Goal: Task Accomplishment & Management: Complete application form

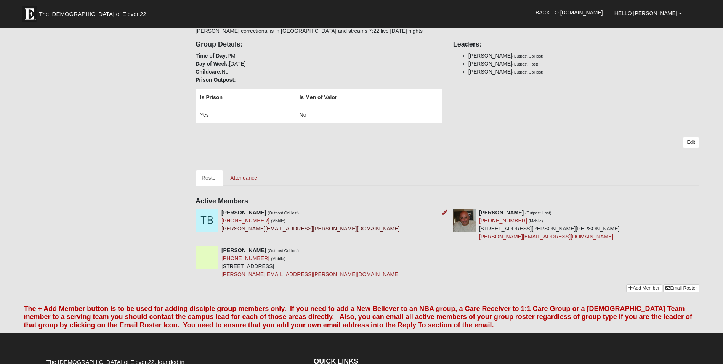
scroll to position [152, 0]
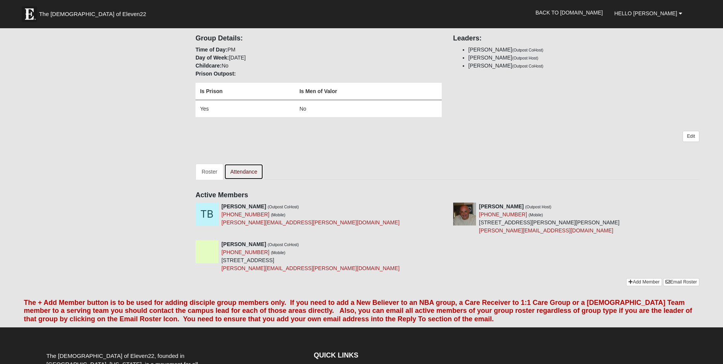
click at [247, 171] on link "Attendance" at bounding box center [243, 172] width 39 height 16
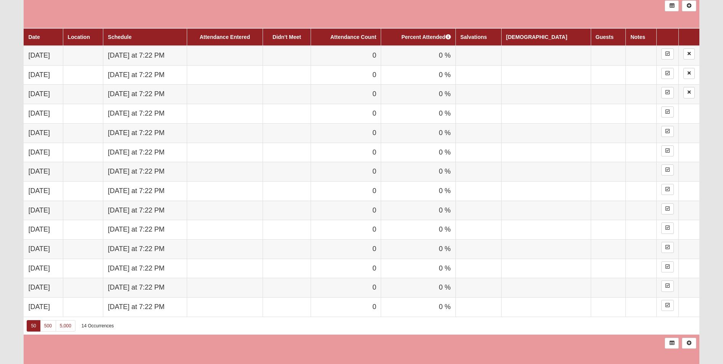
scroll to position [419, 0]
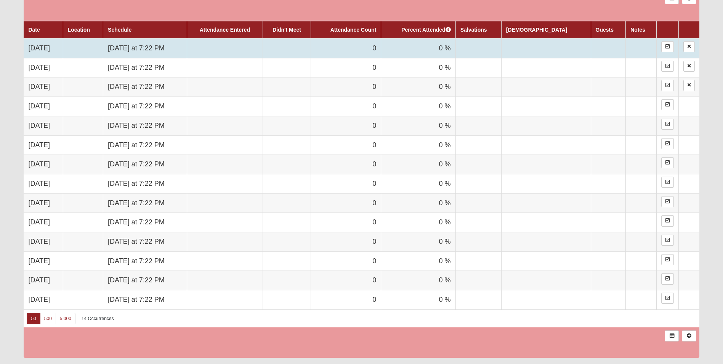
click at [373, 47] on td "0" at bounding box center [346, 47] width 70 height 19
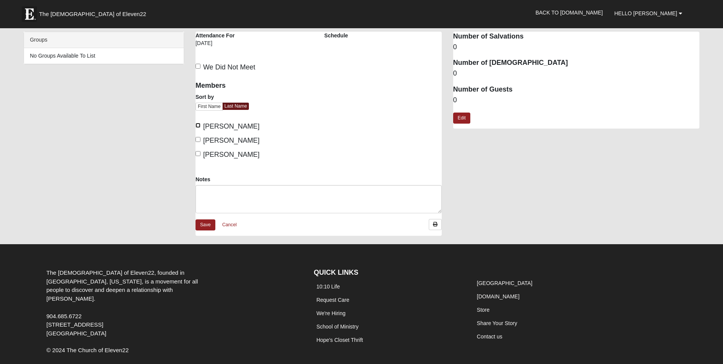
click at [200, 124] on input "Beckette, Thomas" at bounding box center [198, 125] width 5 height 5
checkbox input "true"
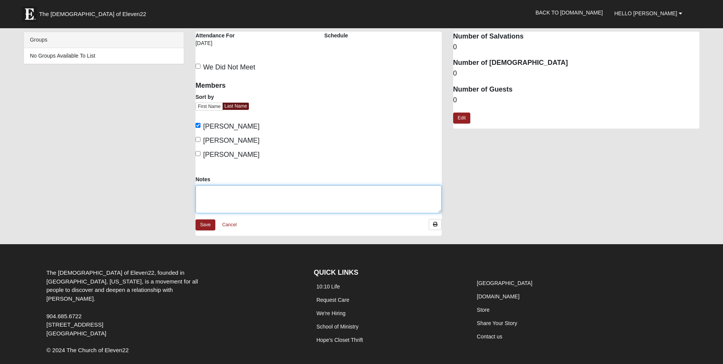
click at [242, 191] on textarea "Notes" at bounding box center [319, 199] width 246 height 28
type textarea "Main campus 148, Work Camp 39"
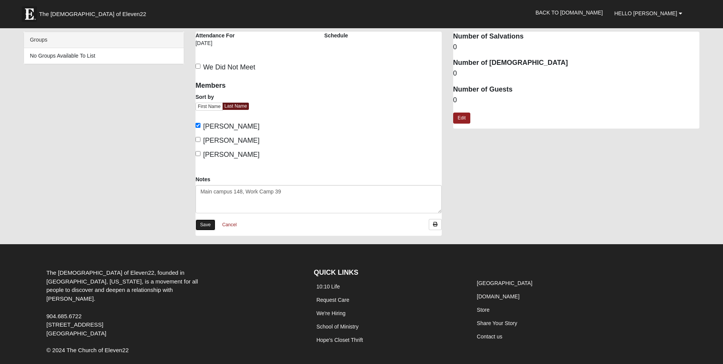
click at [207, 224] on link "Save" at bounding box center [206, 224] width 20 height 11
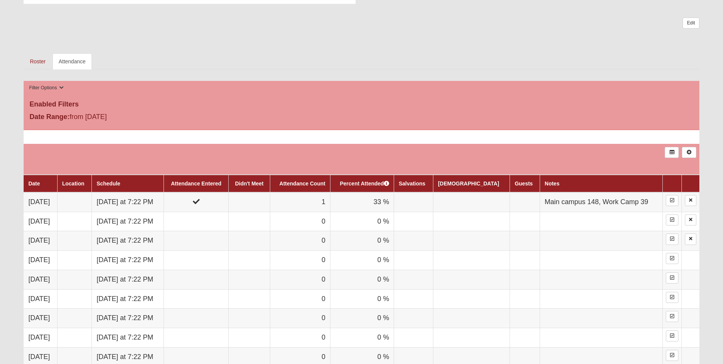
scroll to position [267, 0]
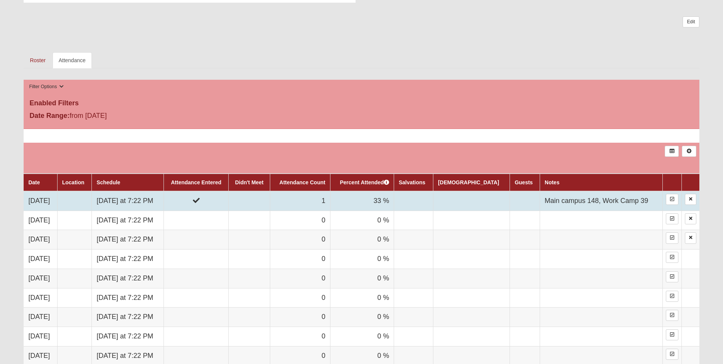
click at [330, 201] on td "1" at bounding box center [300, 200] width 60 height 19
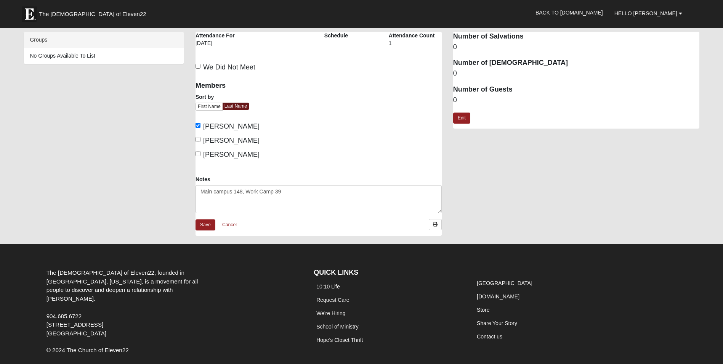
click at [391, 46] on div "1" at bounding box center [415, 45] width 53 height 13
click at [385, 47] on div "Attendance Count 1" at bounding box center [415, 45] width 64 height 26
click at [234, 226] on link "Cancel" at bounding box center [229, 225] width 24 height 12
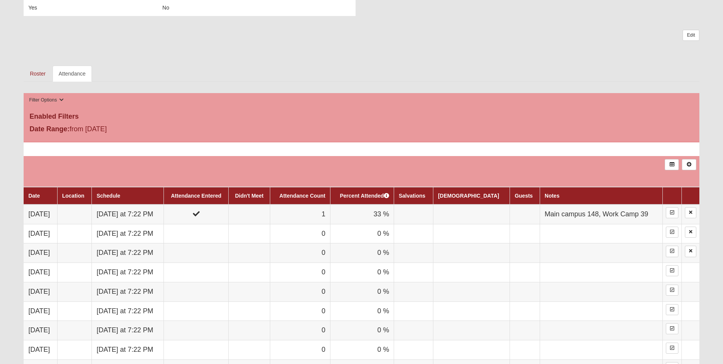
scroll to position [267, 0]
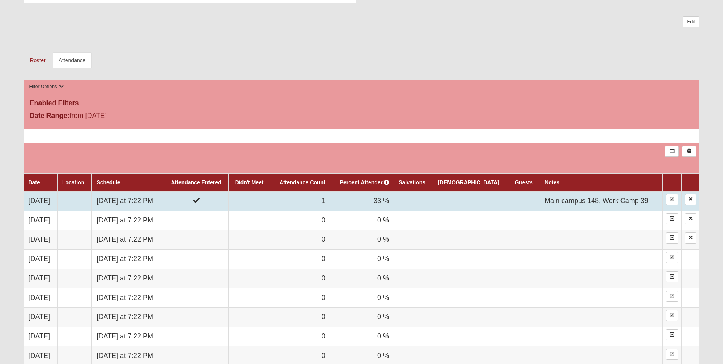
click at [330, 202] on td "1" at bounding box center [300, 200] width 60 height 19
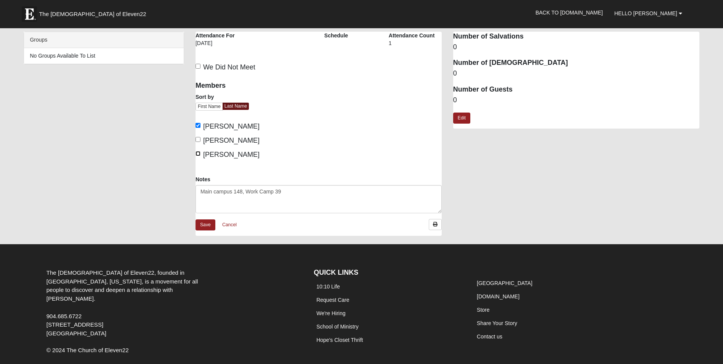
click at [198, 154] on input "[PERSON_NAME]" at bounding box center [198, 153] width 5 height 5
checkbox input "true"
click at [210, 222] on link "Save" at bounding box center [206, 224] width 20 height 11
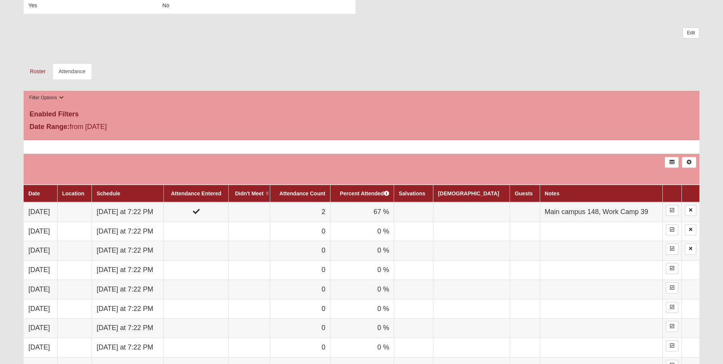
scroll to position [252, 0]
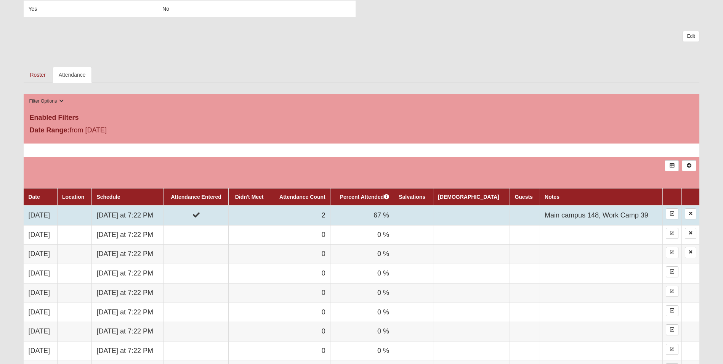
click at [330, 215] on td "2" at bounding box center [300, 214] width 60 height 19
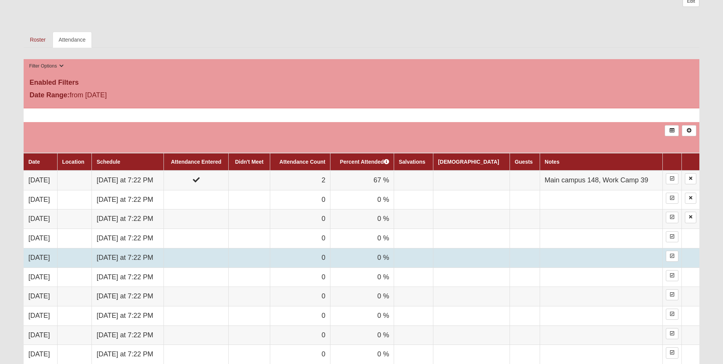
scroll to position [285, 0]
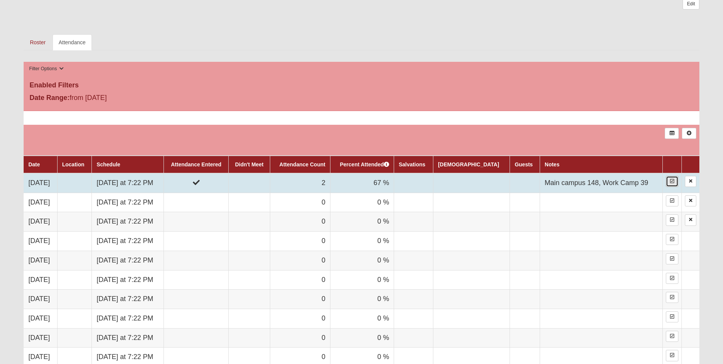
click at [672, 182] on icon at bounding box center [672, 181] width 4 height 5
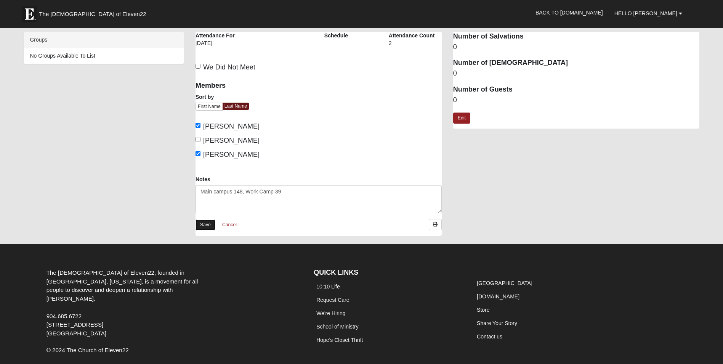
click at [210, 220] on link "Save" at bounding box center [206, 224] width 20 height 11
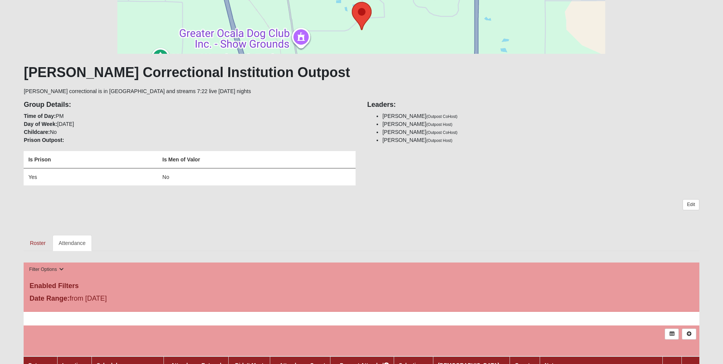
scroll to position [76, 0]
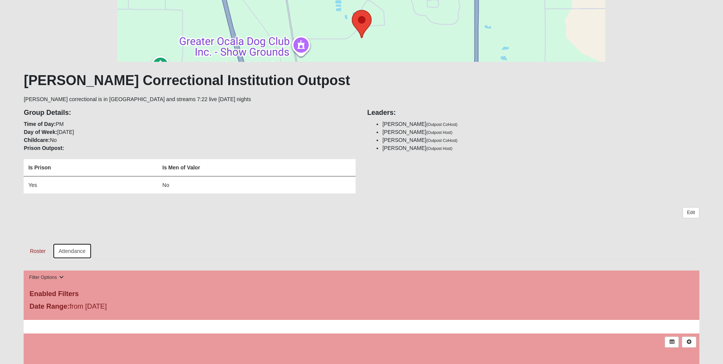
click at [69, 253] on link "Attendance" at bounding box center [72, 251] width 39 height 16
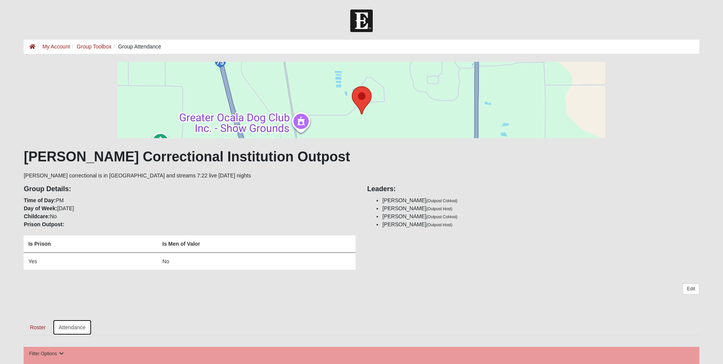
click at [77, 328] on link "Attendance" at bounding box center [72, 327] width 39 height 16
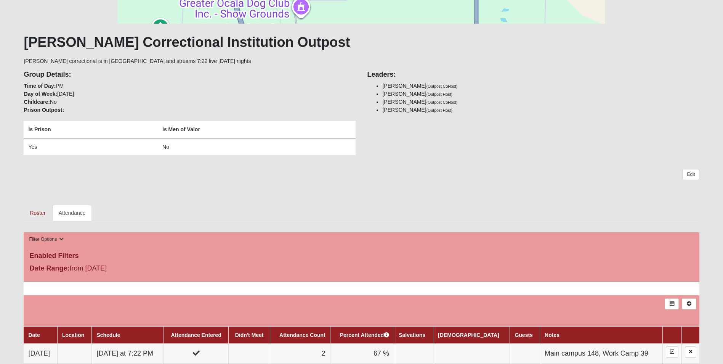
scroll to position [152, 0]
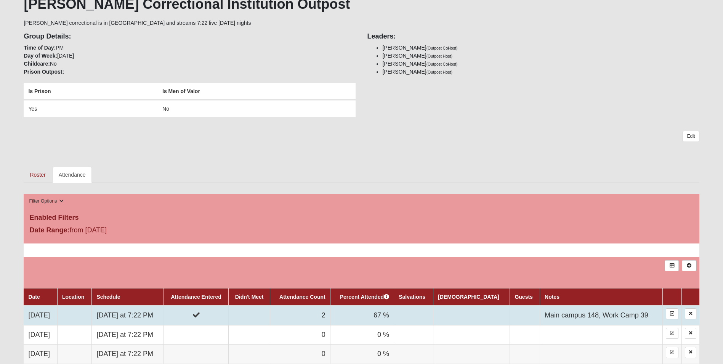
click at [330, 315] on td "2" at bounding box center [300, 314] width 60 height 19
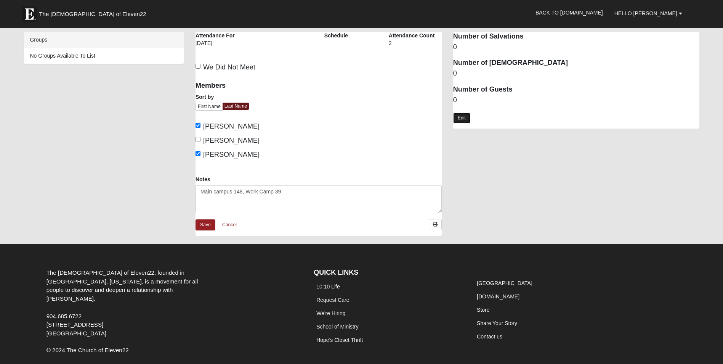
click at [457, 118] on link "Edit" at bounding box center [461, 117] width 17 height 11
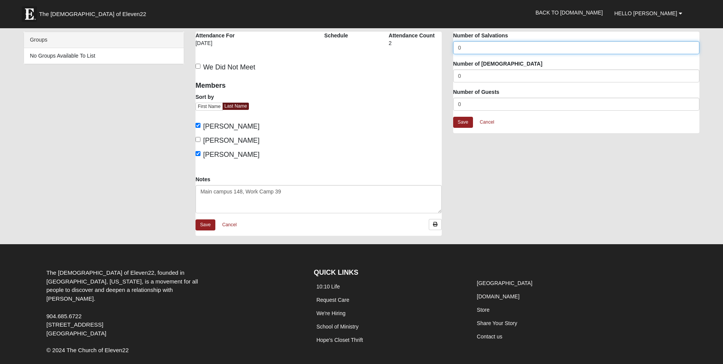
drag, startPoint x: 469, startPoint y: 47, endPoint x: 442, endPoint y: 50, distance: 27.6
click at [442, 50] on div "Marion Correctional Institution Outpost Attendance Attendance For 8/14/2025 Sch…" at bounding box center [447, 138] width 515 height 212
click at [484, 123] on link "Cancel" at bounding box center [487, 122] width 24 height 12
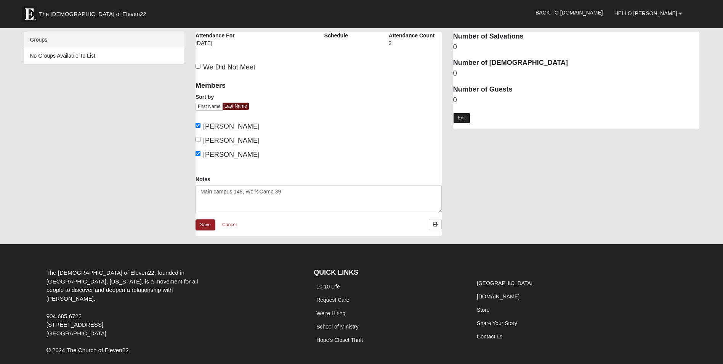
click at [468, 117] on link "Edit" at bounding box center [461, 117] width 17 height 11
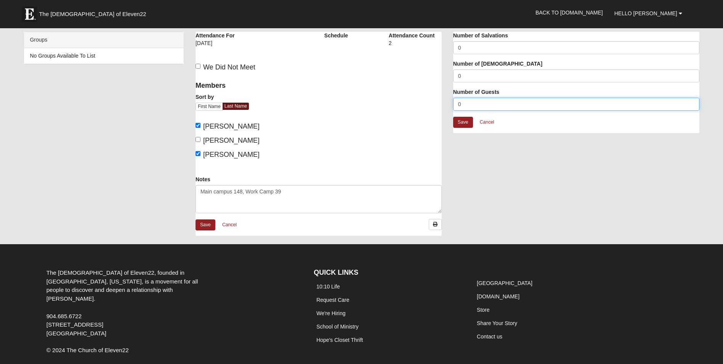
drag, startPoint x: 469, startPoint y: 108, endPoint x: 447, endPoint y: 103, distance: 21.8
click at [447, 103] on div "Attendance Occurrence Attributes Number of Salvations 0 Number of Baptisms 0 Nu…" at bounding box center [576, 86] width 258 height 109
type input "28"
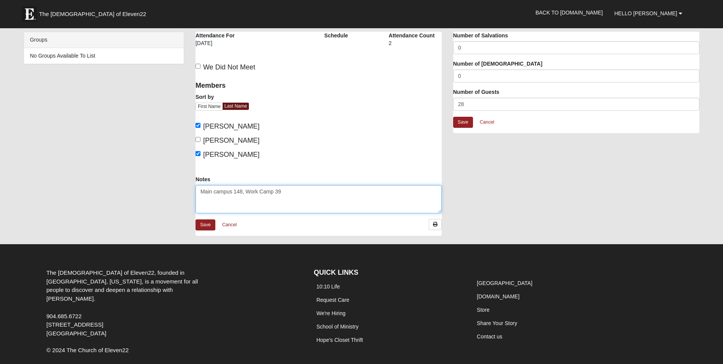
click at [301, 194] on textarea "Main campus 148, Work Camp 39" at bounding box center [319, 199] width 246 height 28
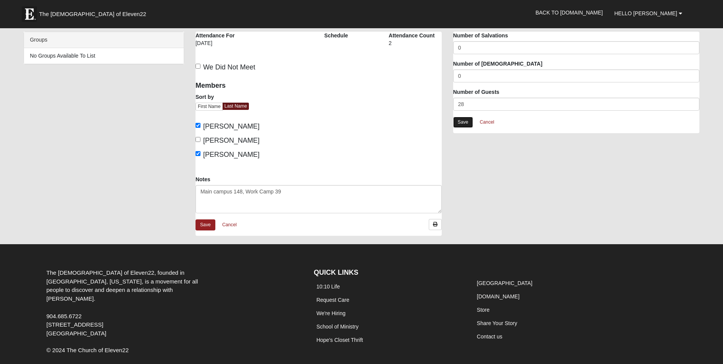
click at [460, 122] on link "Save" at bounding box center [463, 122] width 20 height 11
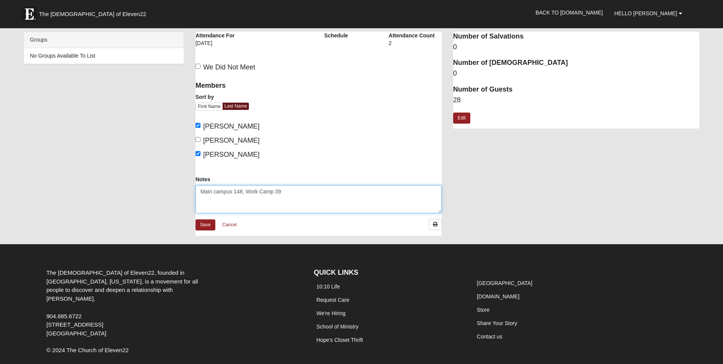
click at [304, 192] on textarea "Main campus 148, Work Camp 39" at bounding box center [319, 199] width 246 height 28
click at [268, 196] on textarea "Main campus 148, Work Camp 39" at bounding box center [319, 199] width 246 height 28
type textarea "Main campus 148, Work Camp 39 Using Guest Category for Praying at Altar"
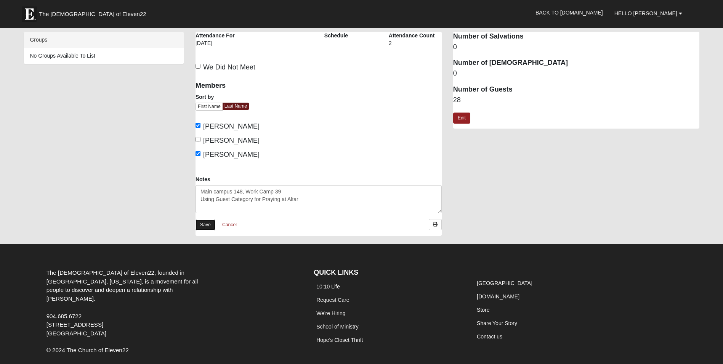
click at [201, 225] on link "Save" at bounding box center [206, 224] width 20 height 11
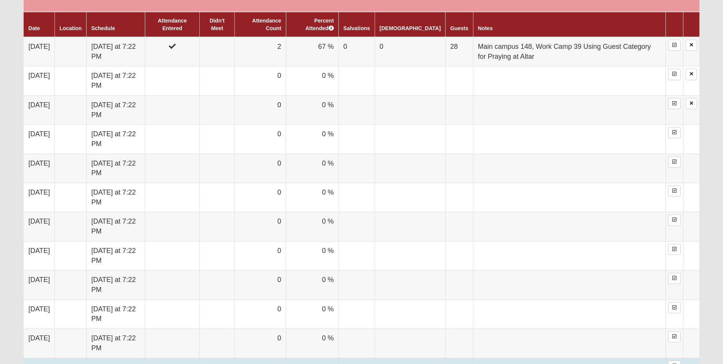
scroll to position [457, 0]
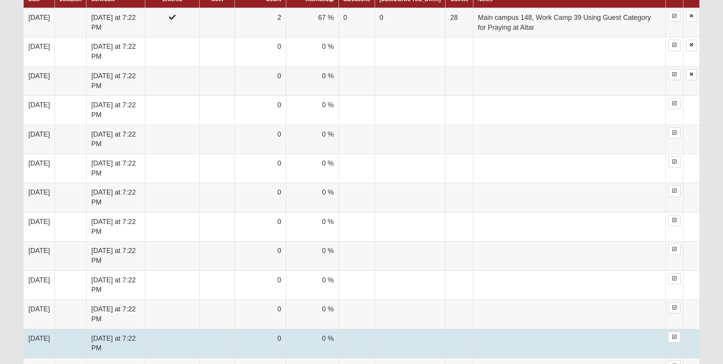
click at [47, 334] on td "[DATE]" at bounding box center [39, 343] width 31 height 29
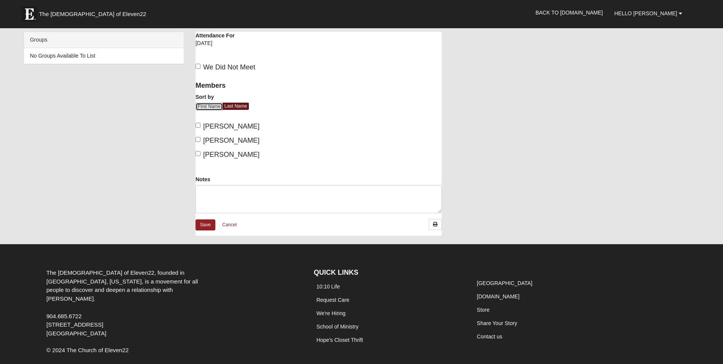
click at [216, 109] on link "First Name" at bounding box center [209, 107] width 27 height 8
click at [228, 106] on link "Last Name" at bounding box center [235, 107] width 27 height 8
click at [233, 226] on link "Cancel" at bounding box center [229, 225] width 24 height 12
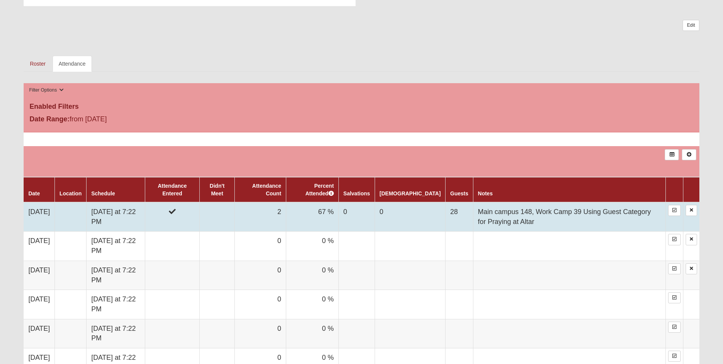
scroll to position [267, 0]
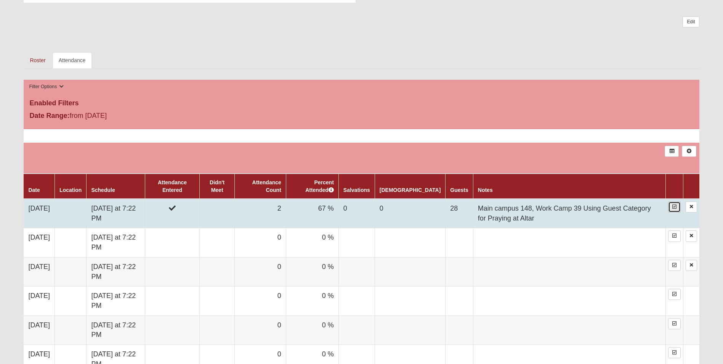
click at [673, 207] on icon at bounding box center [674, 206] width 4 height 5
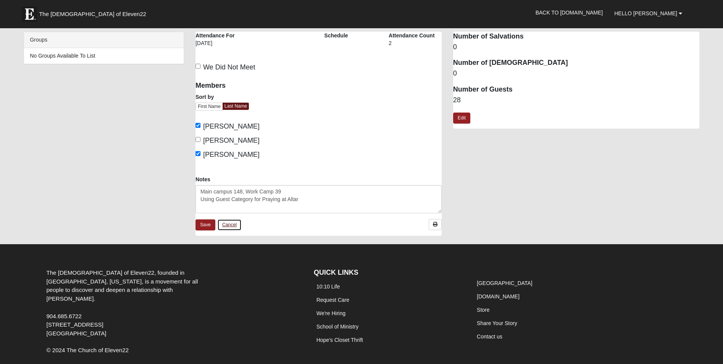
click at [234, 225] on link "Cancel" at bounding box center [229, 225] width 24 height 12
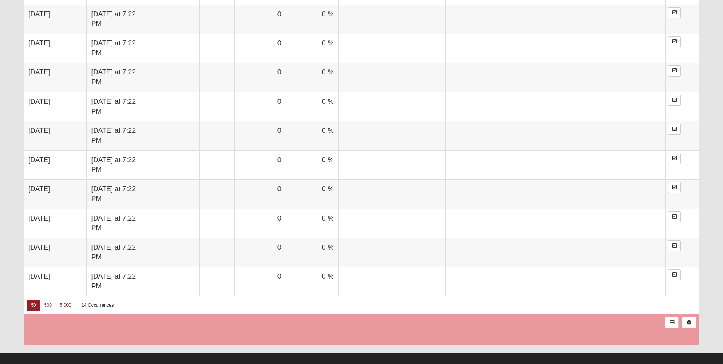
scroll to position [626, 0]
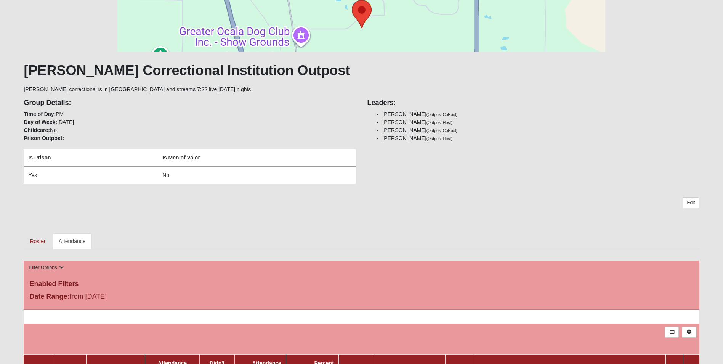
scroll to position [38, 0]
